Goal: Task Accomplishment & Management: Use online tool/utility

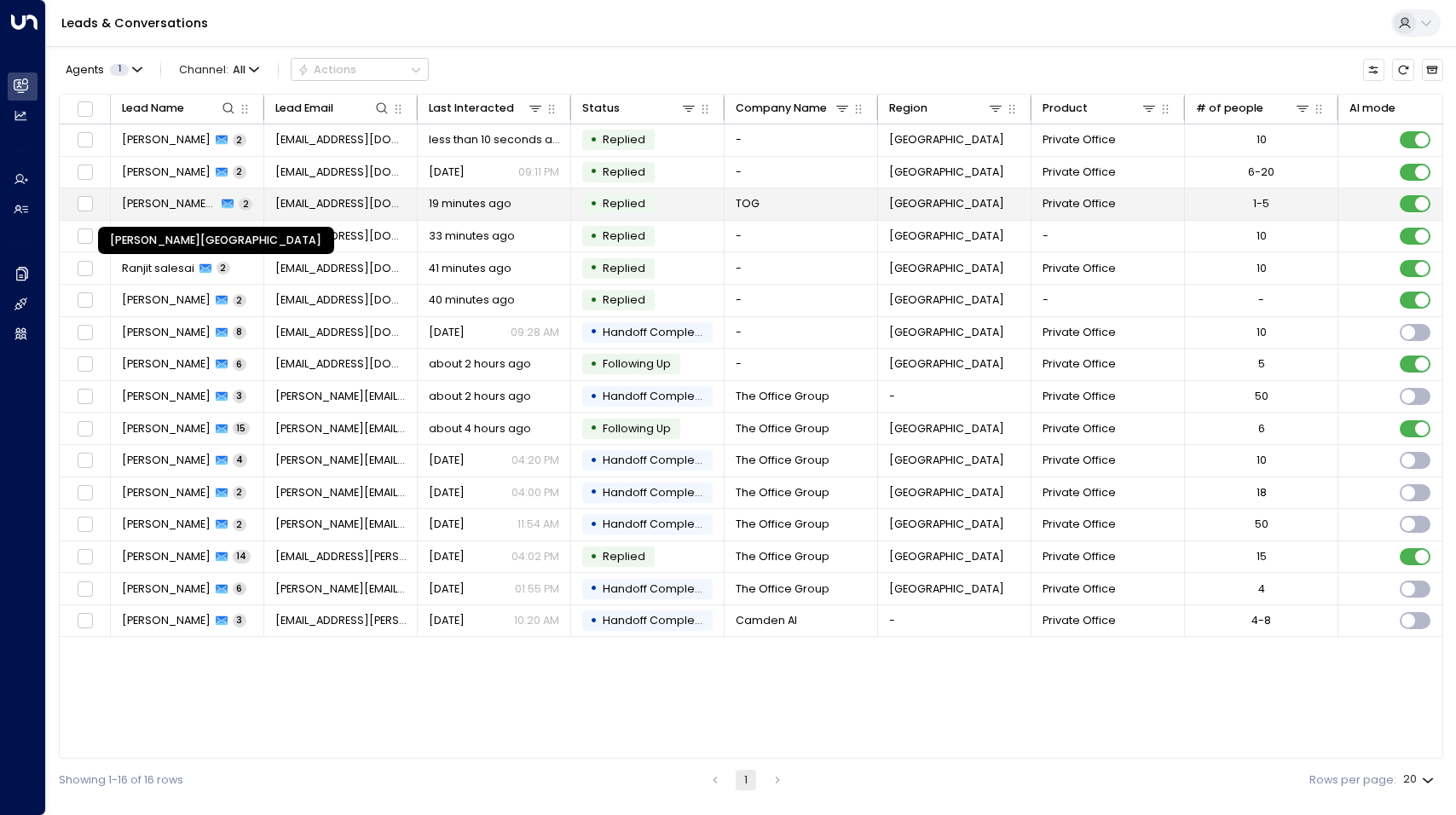
click at [169, 204] on span "[PERSON_NAME][GEOGRAPHIC_DATA]" at bounding box center [170, 204] width 96 height 15
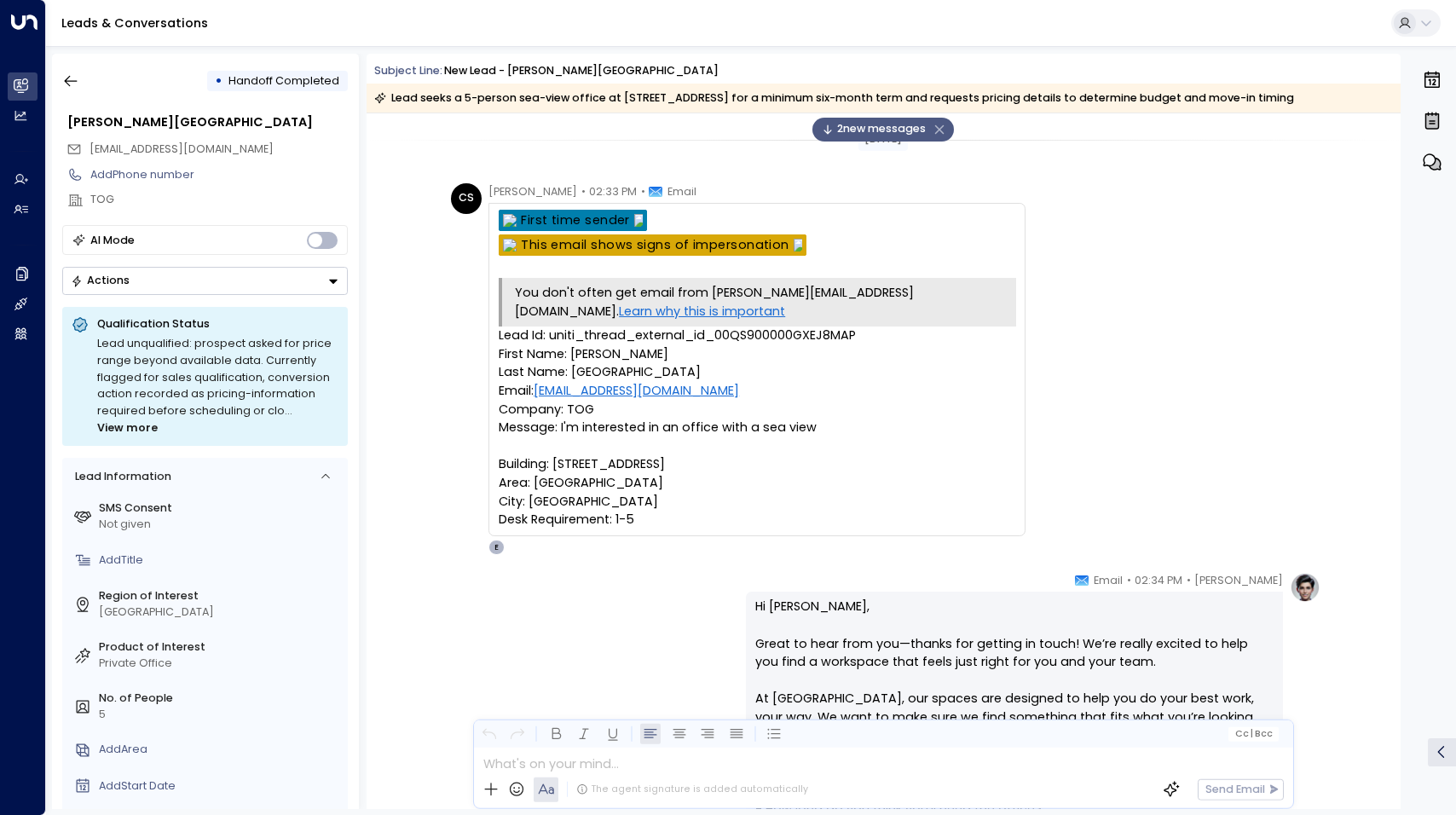
click at [855, 128] on span "2 new message s" at bounding box center [873, 129] width 104 height 16
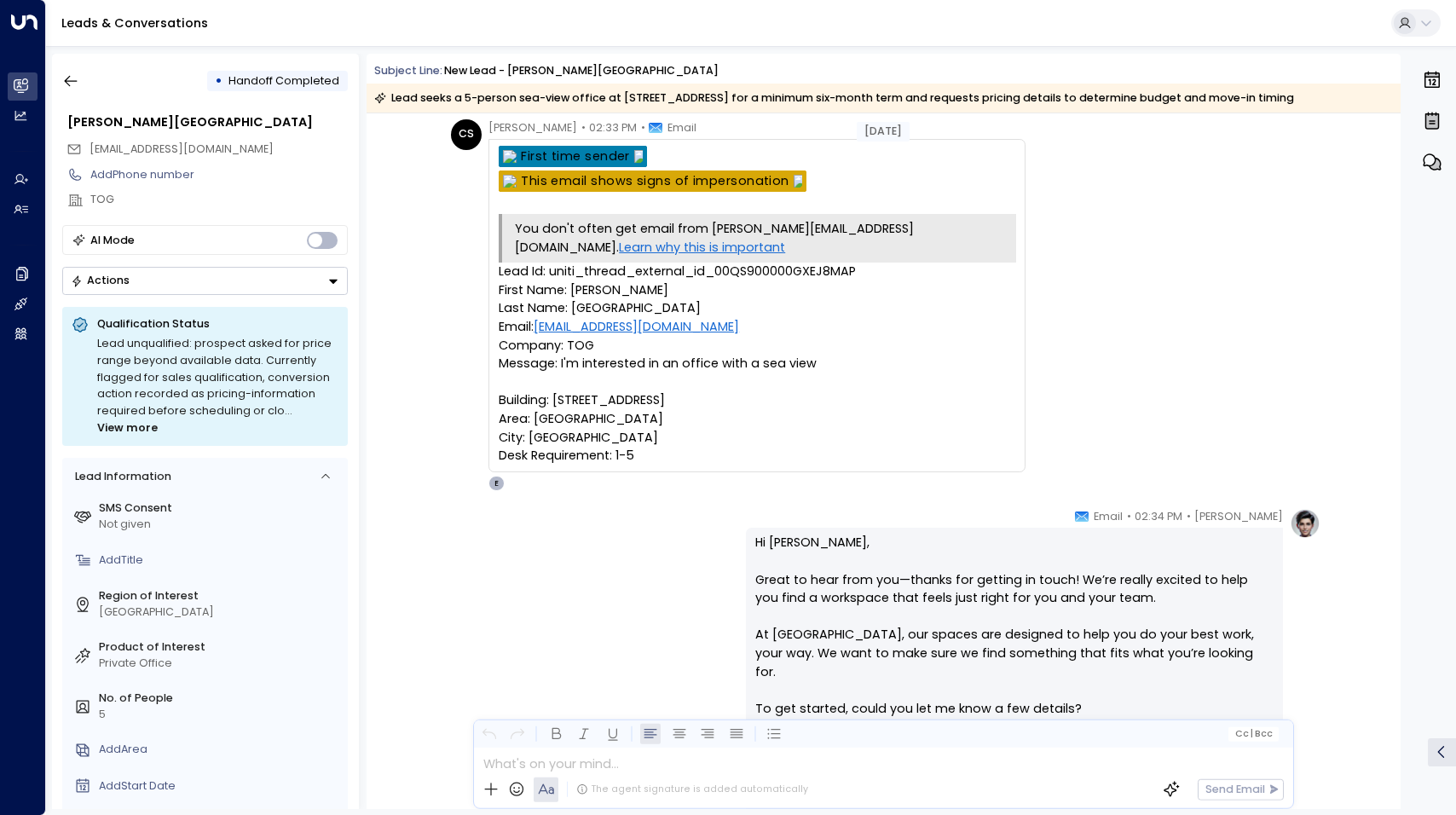
scroll to position [85, 0]
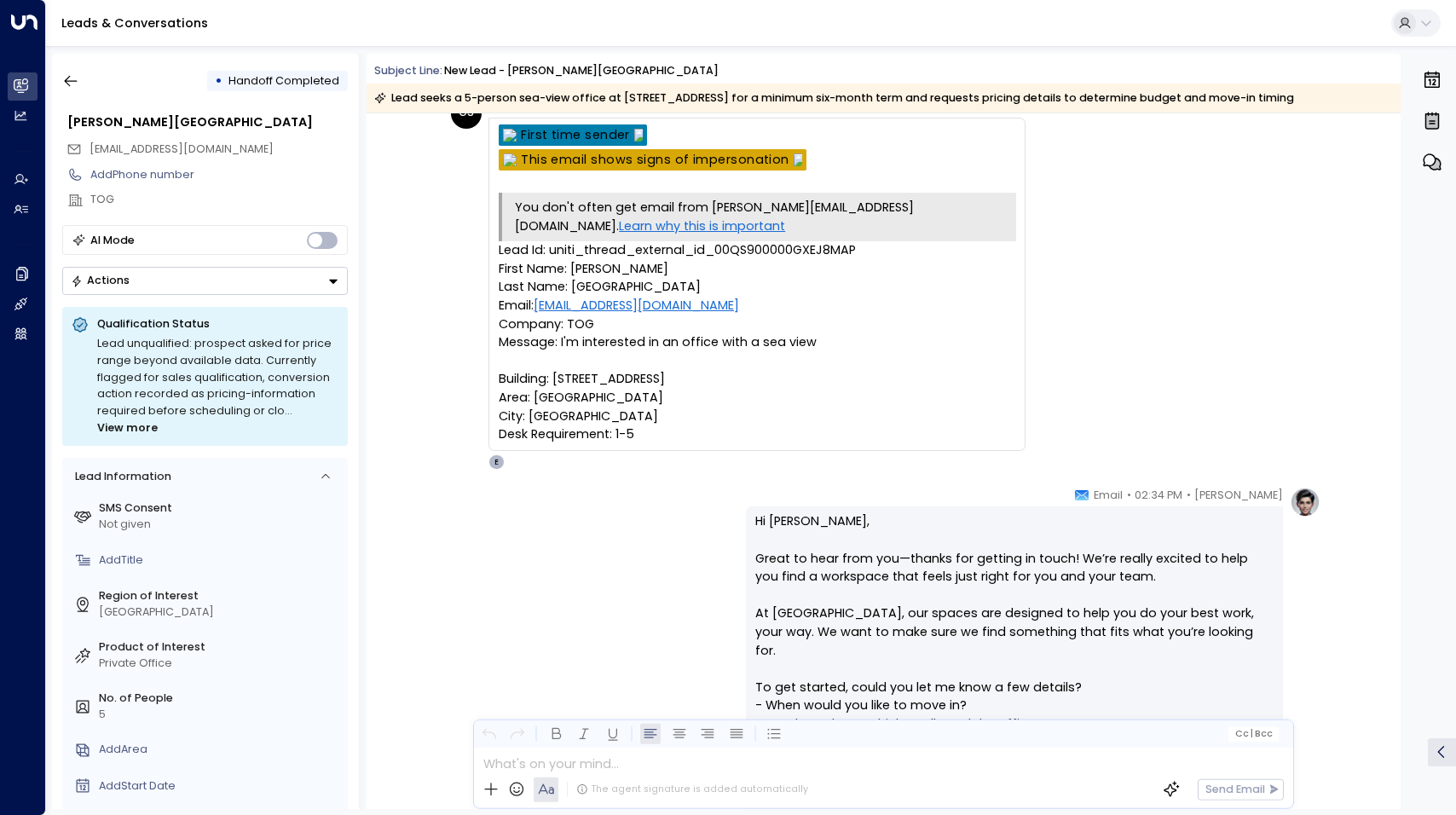
drag, startPoint x: 681, startPoint y: 435, endPoint x: 460, endPoint y: 242, distance: 293.4
click at [460, 242] on div "CS [PERSON_NAME] • 02:33 PM • Email You don't often get email from [PERSON_NAME…" at bounding box center [738, 283] width 575 height 372
copy div "Lead Id: uniti_thread_external_id_00QS900000GXEJ8MAP First Name: [PERSON_NAME] …"
click at [807, 274] on div "Lead Id: uniti_thread_external_id_00QS900000GXEJ8MAP First Name: [PERSON_NAME] …" at bounding box center [757, 343] width 517 height 203
drag, startPoint x: 640, startPoint y: 265, endPoint x: 480, endPoint y: 251, distance: 160.6
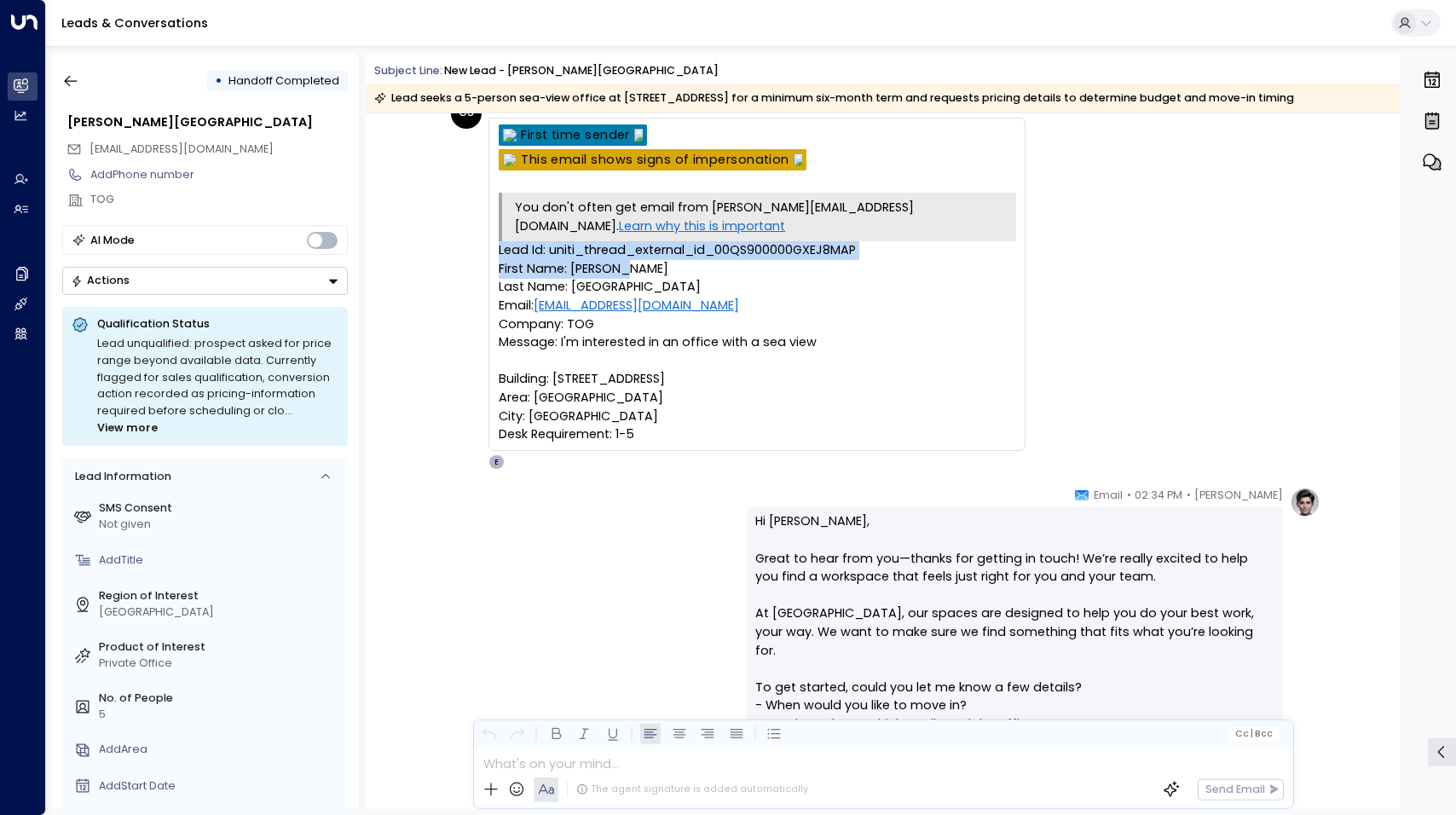
click at [480, 251] on div "CS [PERSON_NAME] • 02:33 PM • Email You don't often get email from [PERSON_NAME…" at bounding box center [738, 283] width 575 height 372
copy div "Lead Id: uniti_thread_external_id_00QS900000GXEJ8MAP First Name: [PERSON_NAME]"
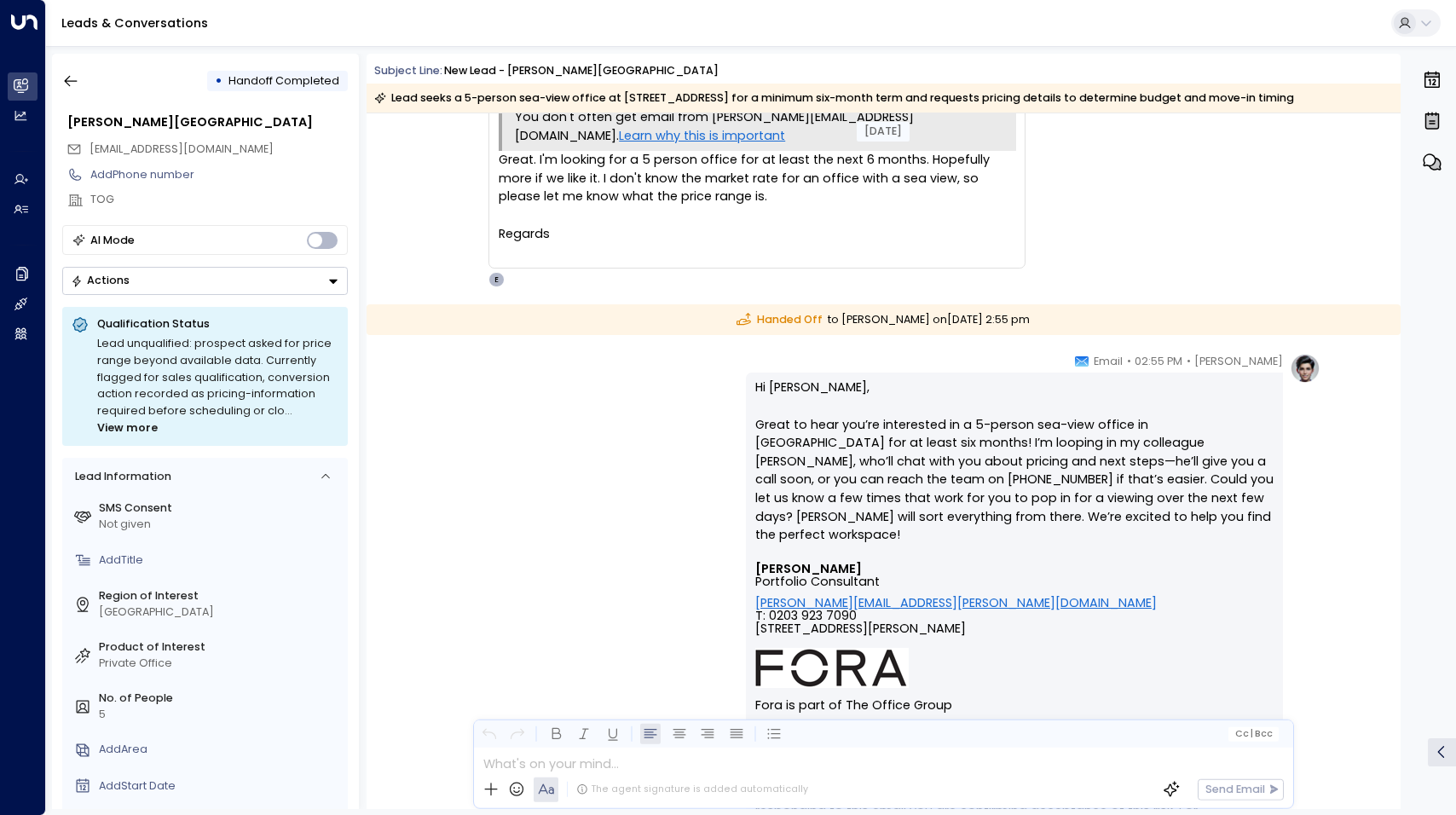
scroll to position [1295, 0]
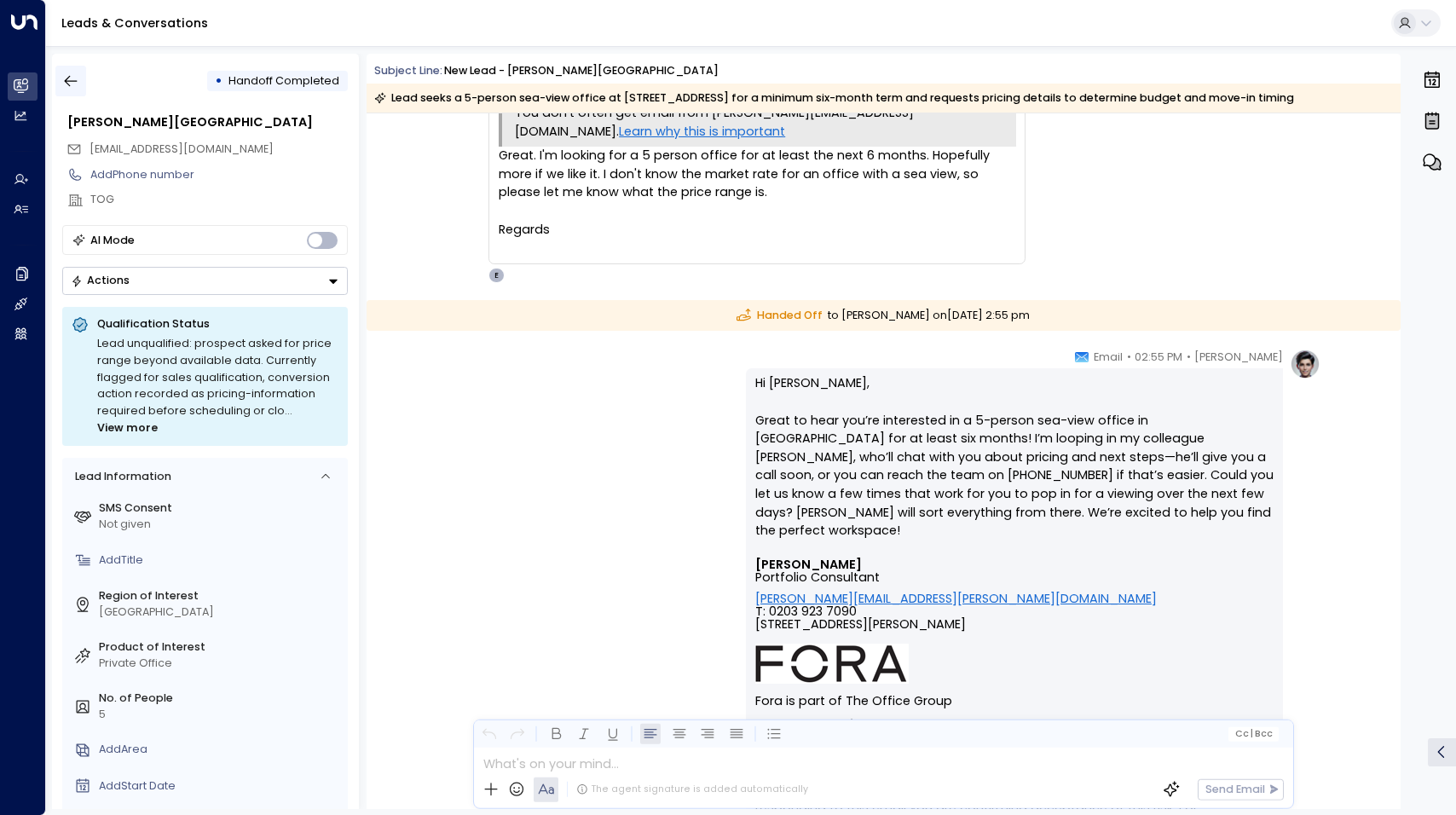
click at [71, 81] on icon "button" at bounding box center [71, 81] width 17 height 17
